Goal: Task Accomplishment & Management: Manage account settings

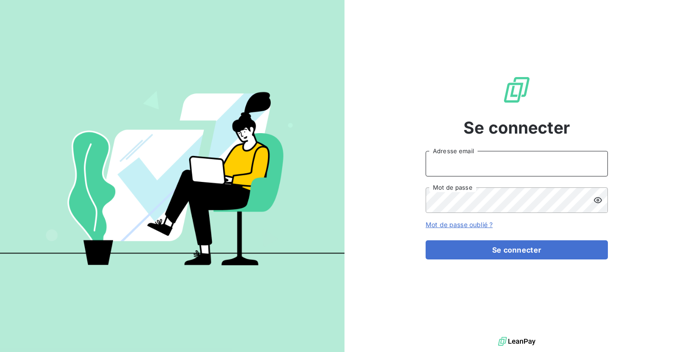
click at [433, 166] on input "Adresse email" at bounding box center [517, 164] width 182 height 26
click at [426, 240] on button "Se connecter" at bounding box center [517, 249] width 182 height 19
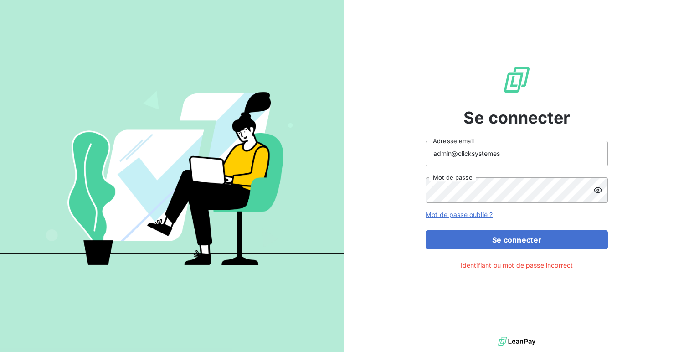
click at [597, 185] on div at bounding box center [600, 190] width 15 height 26
click at [426, 230] on button "Se connecter" at bounding box center [517, 239] width 182 height 19
click at [529, 152] on input "admin@clicksystemes" at bounding box center [517, 154] width 182 height 26
click at [469, 154] on input "admin@clicksysteme" at bounding box center [517, 154] width 182 height 26
click at [426, 230] on button "Se connecter" at bounding box center [517, 239] width 182 height 19
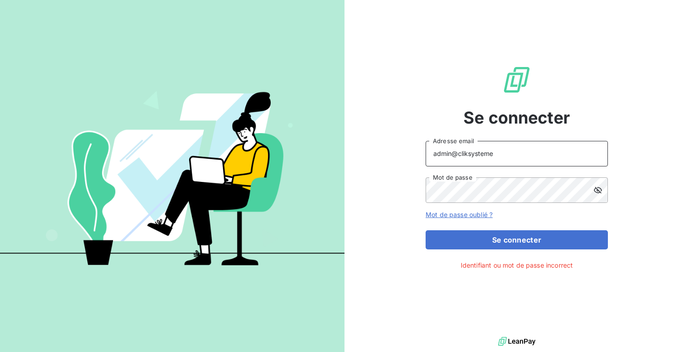
click at [468, 154] on input "admin@cliksysteme" at bounding box center [517, 154] width 182 height 26
click at [550, 161] on input "admin@clicsysteme" at bounding box center [517, 154] width 182 height 26
type input "admin@clicsystemes"
click at [426, 230] on button "Se connecter" at bounding box center [517, 239] width 182 height 19
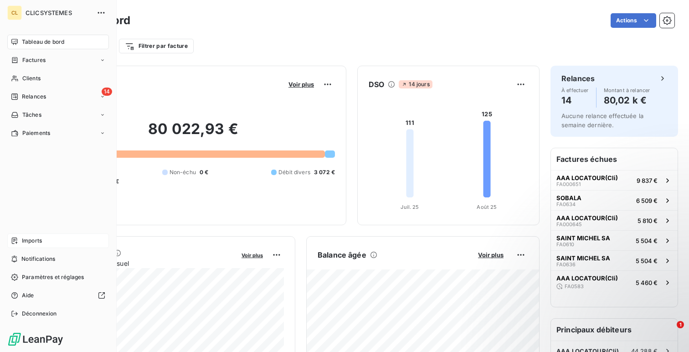
click at [33, 242] on span "Imports" at bounding box center [32, 240] width 20 height 8
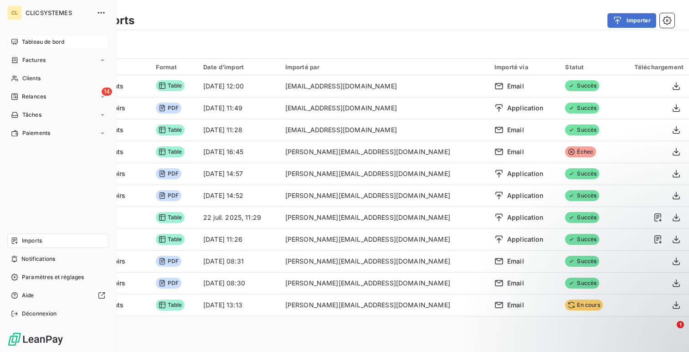
click at [33, 43] on span "Tableau de bord" at bounding box center [43, 42] width 42 height 8
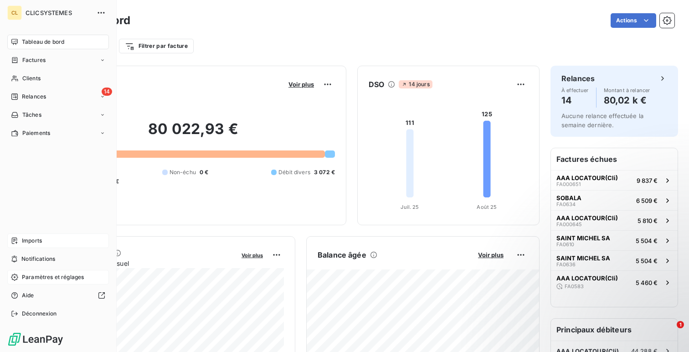
click at [24, 274] on span "Paramètres et réglages" at bounding box center [53, 277] width 62 height 8
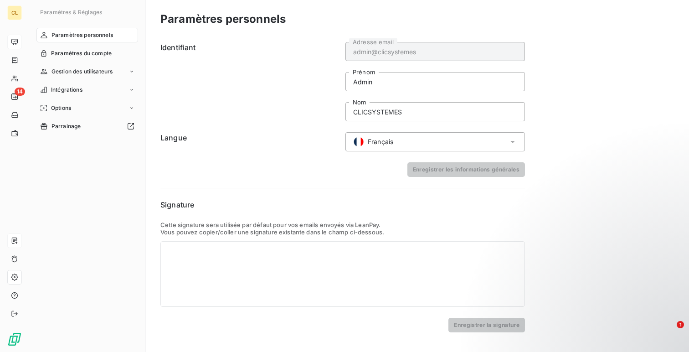
click at [78, 61] on nav "Paramètres personnels Paramètres du compte Gestion des utilisateurs Intégration…" at bounding box center [87, 81] width 102 height 106
click at [77, 70] on span "Gestion des utilisateurs" at bounding box center [82, 71] width 62 height 8
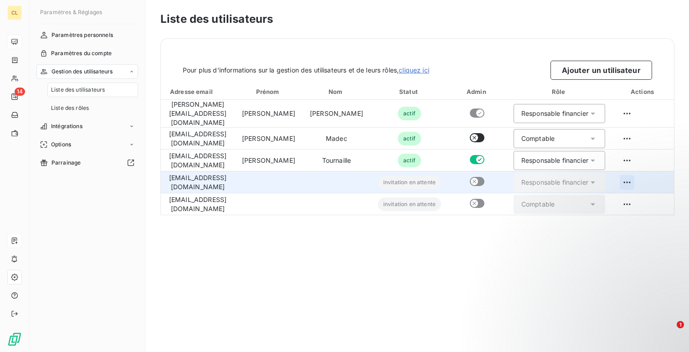
click at [629, 175] on html "CL 14 Paramètres & Réglages Paramètres personnels Paramètres du compte Gestion …" at bounding box center [344, 176] width 689 height 352
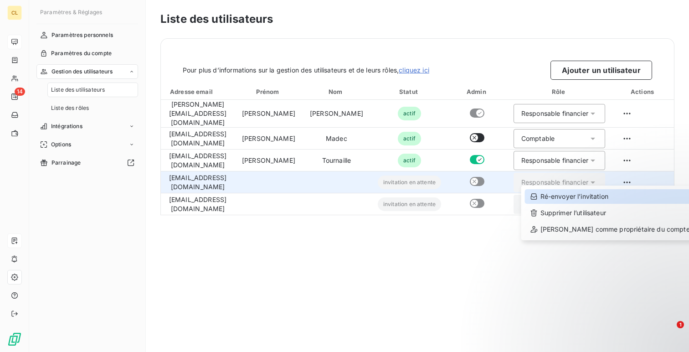
click at [579, 196] on div "Ré-envoyer l’invitation" at bounding box center [610, 196] width 170 height 15
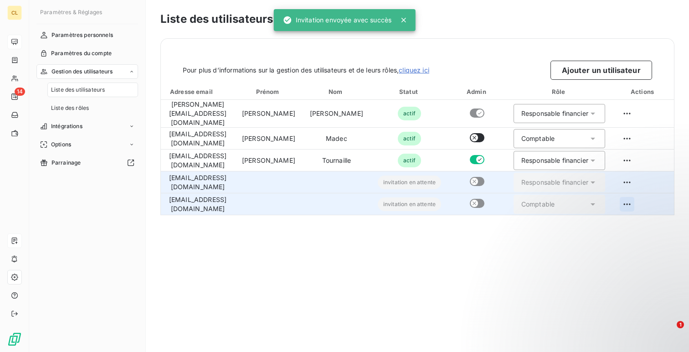
click at [623, 195] on html "CL 14 Paramètres & Réglages Paramètres personnels Paramètres du compte Gestion …" at bounding box center [344, 176] width 689 height 352
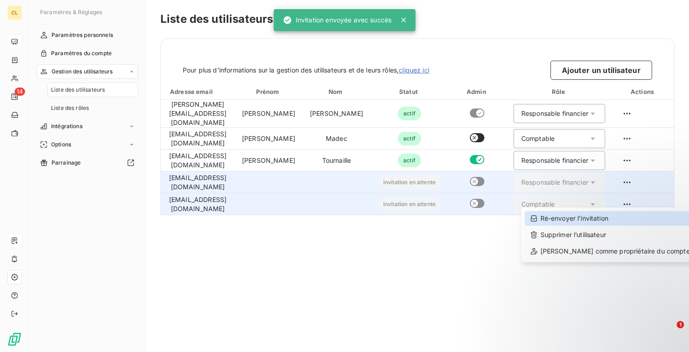
click at [552, 213] on div "Ré-envoyer l’invitation" at bounding box center [610, 218] width 170 height 15
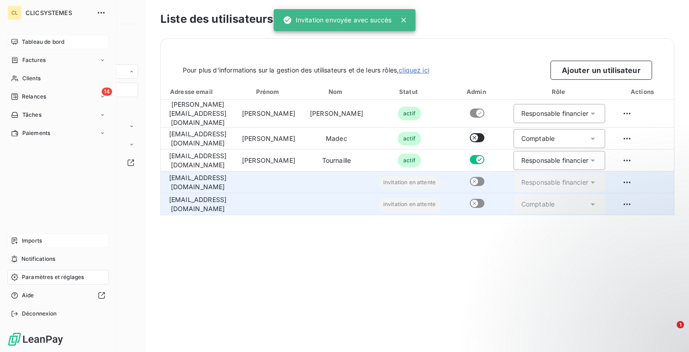
click at [17, 38] on div "Tableau de bord" at bounding box center [58, 42] width 102 height 15
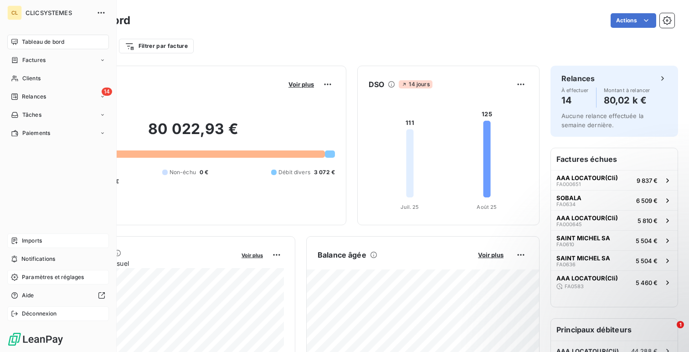
click at [60, 312] on div "Déconnexion" at bounding box center [58, 313] width 102 height 15
